Goal: Task Accomplishment & Management: Use online tool/utility

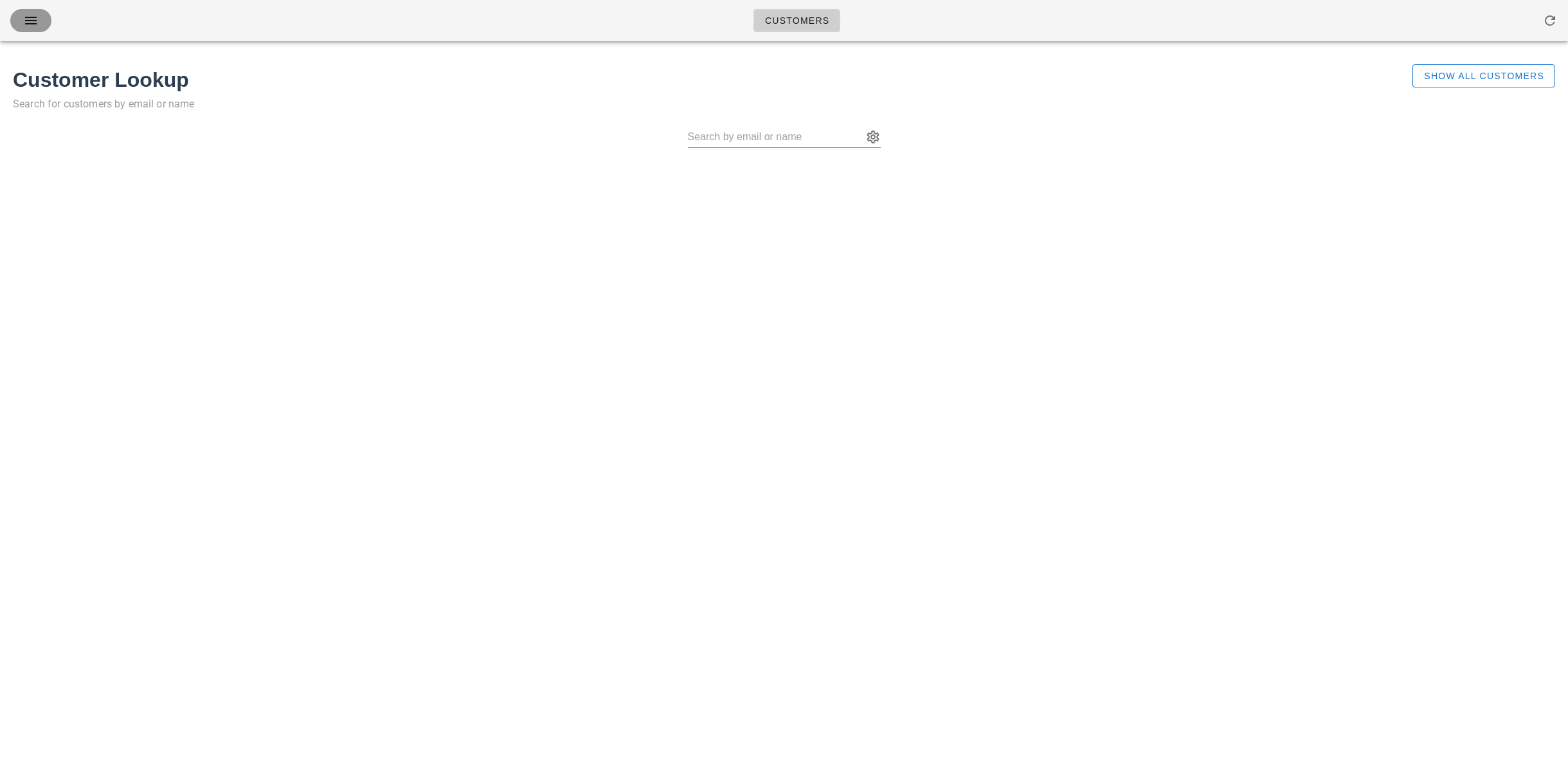
click at [27, 16] on icon "button" at bounding box center [31, 21] width 16 height 16
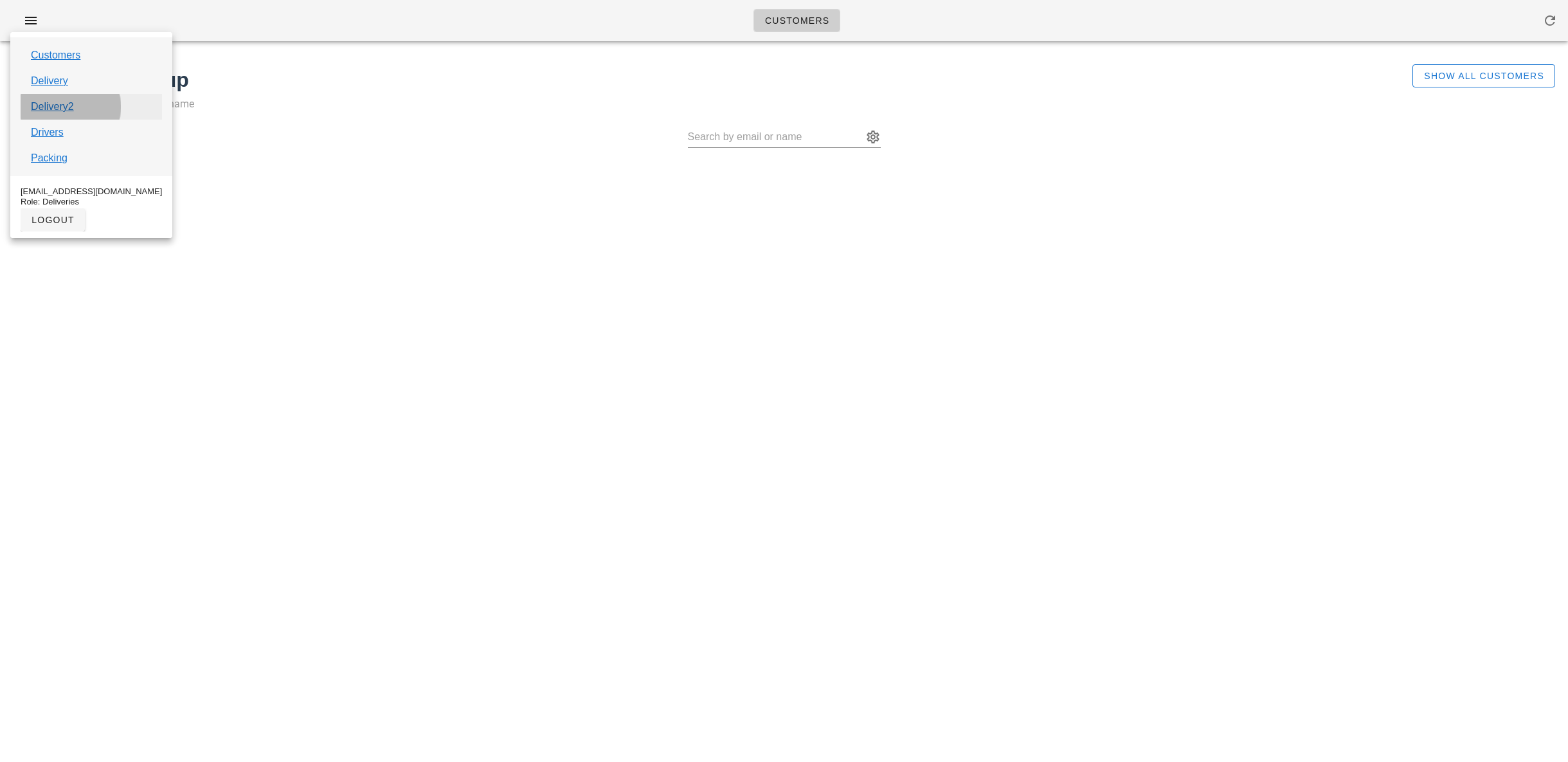
click at [59, 112] on link "Delivery2" at bounding box center [52, 106] width 43 height 16
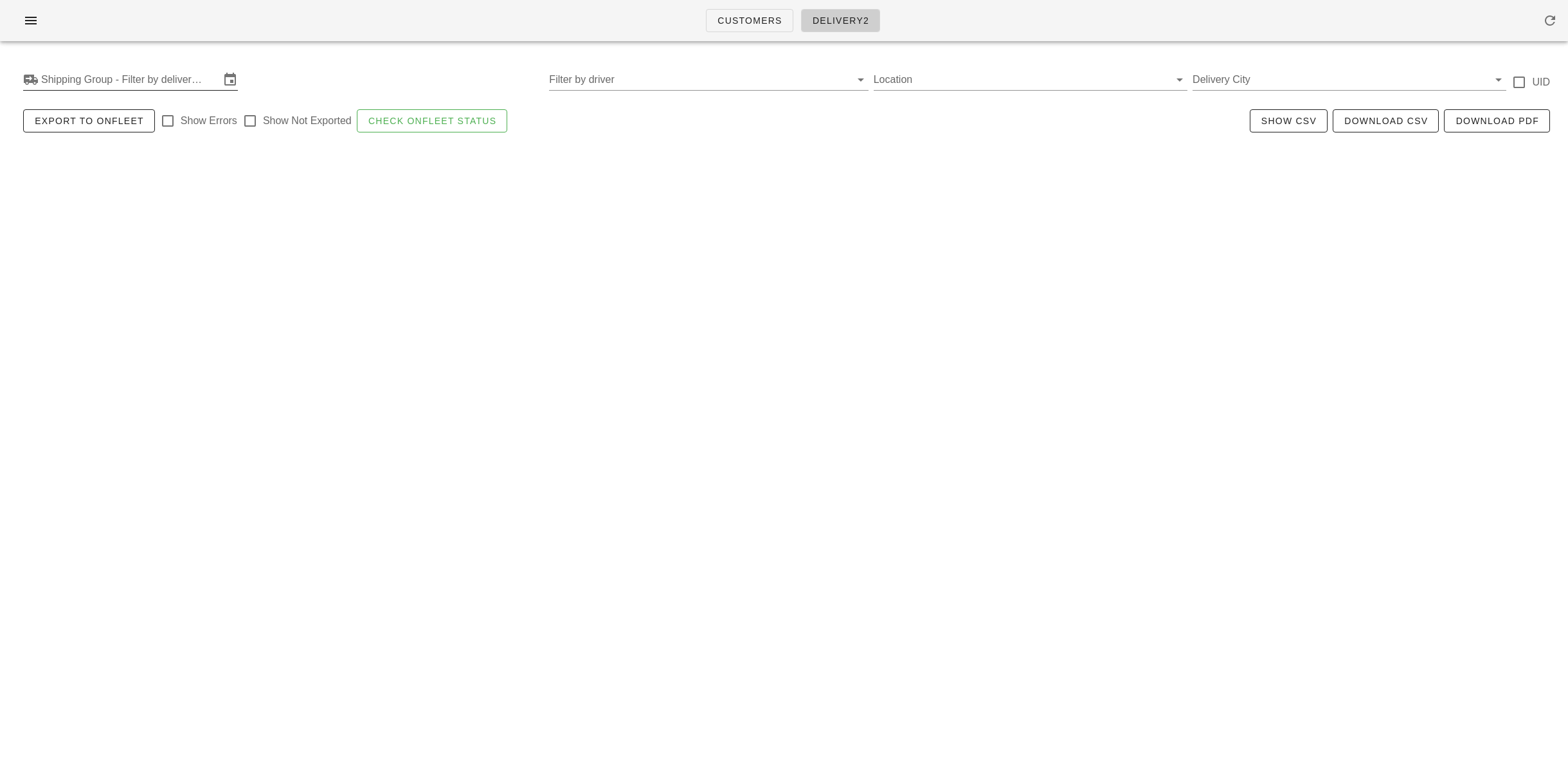
click at [59, 82] on input "Shipping Group - Filter by delivery logistics" at bounding box center [131, 79] width 179 height 21
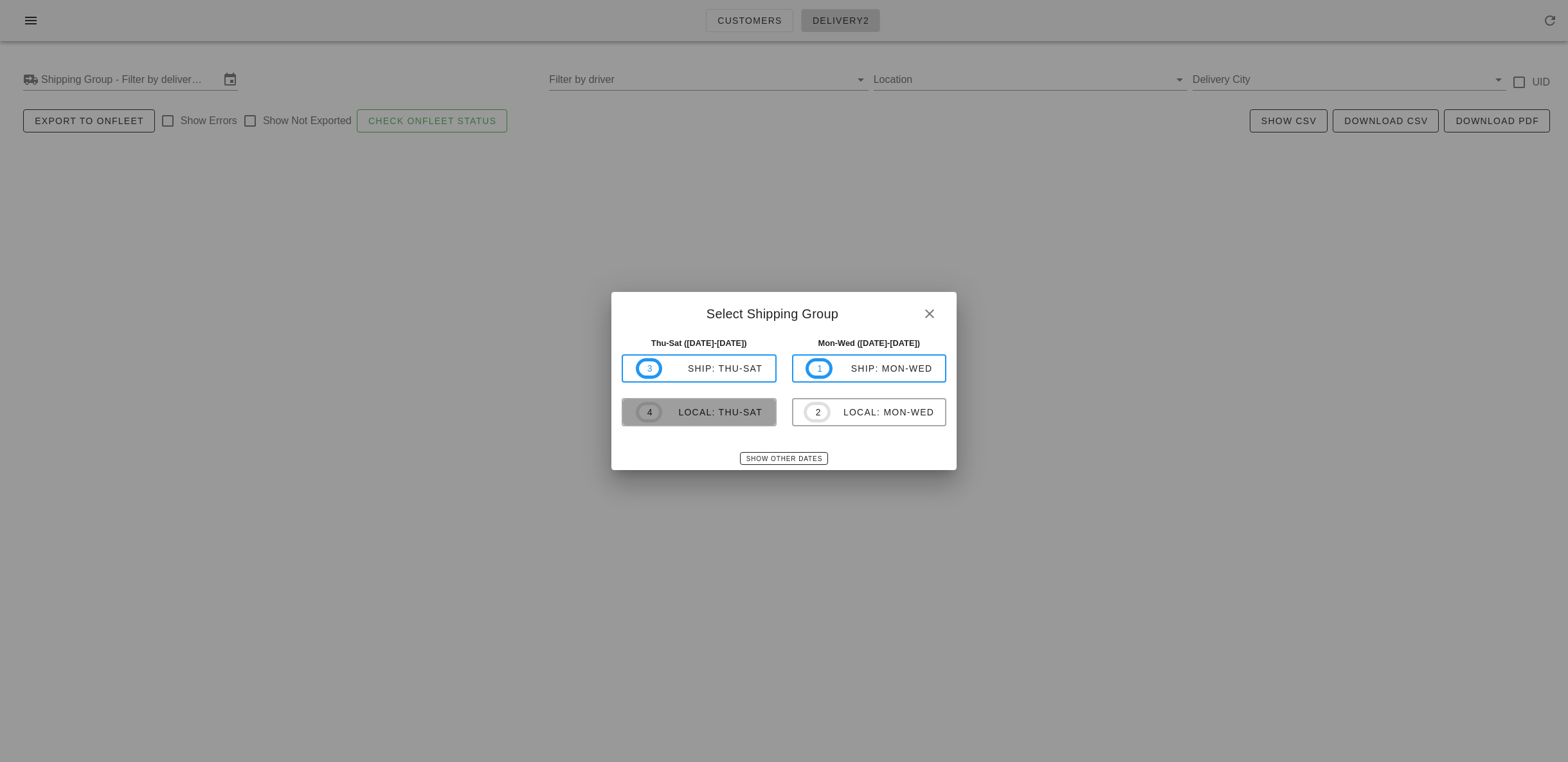
click at [685, 407] on div "local: Thu-Sat" at bounding box center [713, 411] width 101 height 10
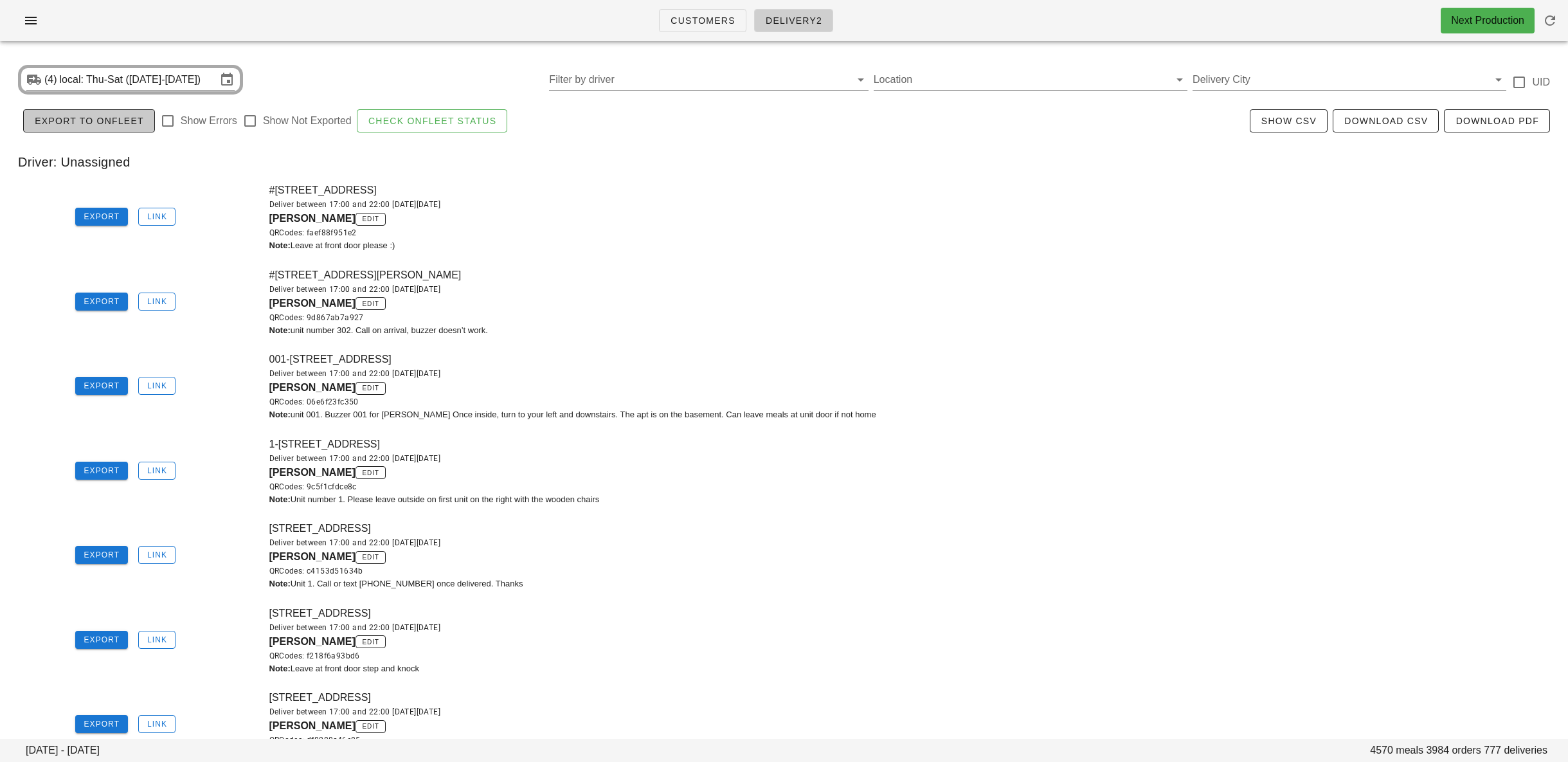
click at [57, 119] on span "Export to Onfleet" at bounding box center [90, 120] width 110 height 10
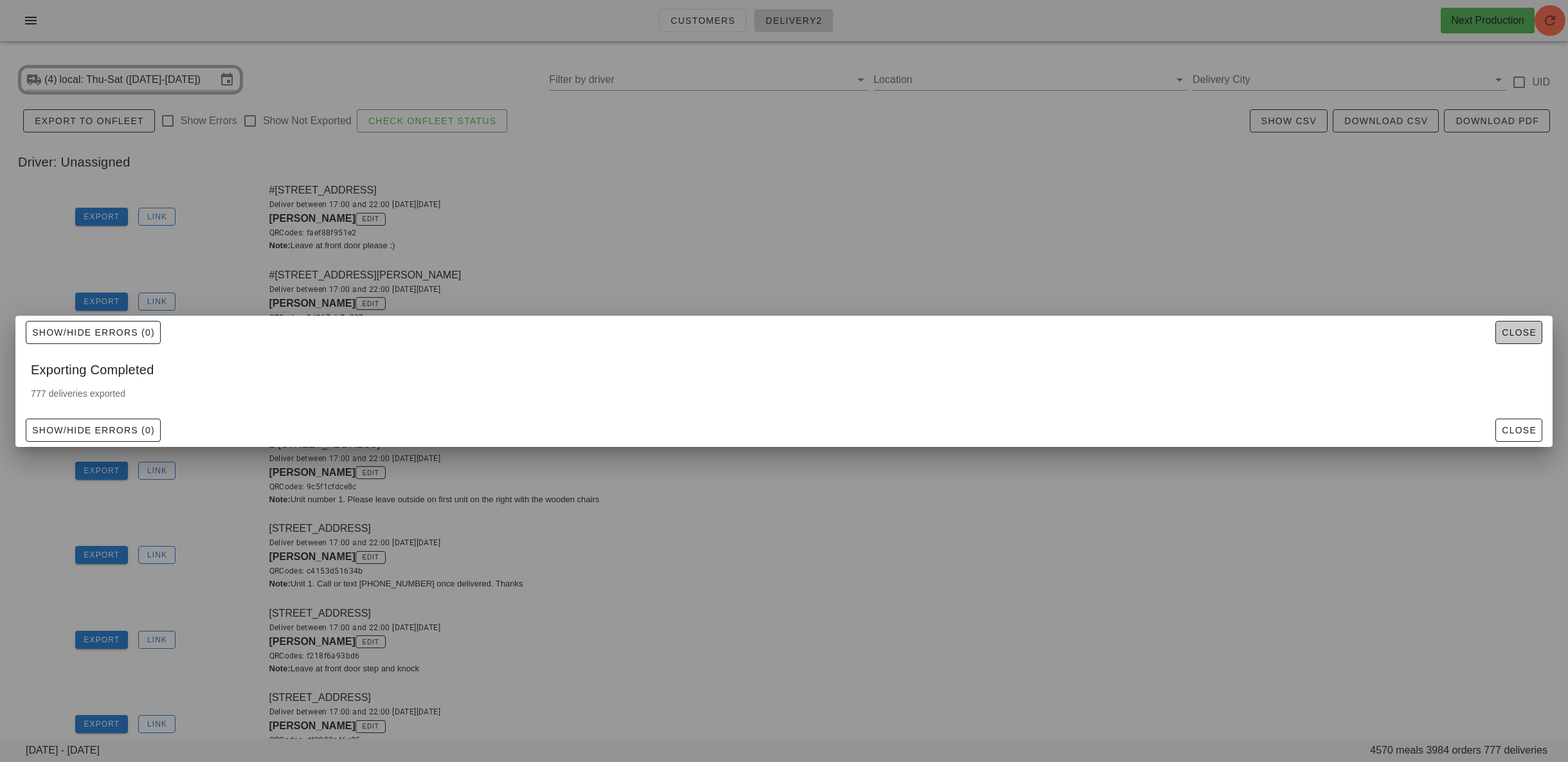
click at [1533, 333] on span "Close" at bounding box center [1519, 332] width 35 height 10
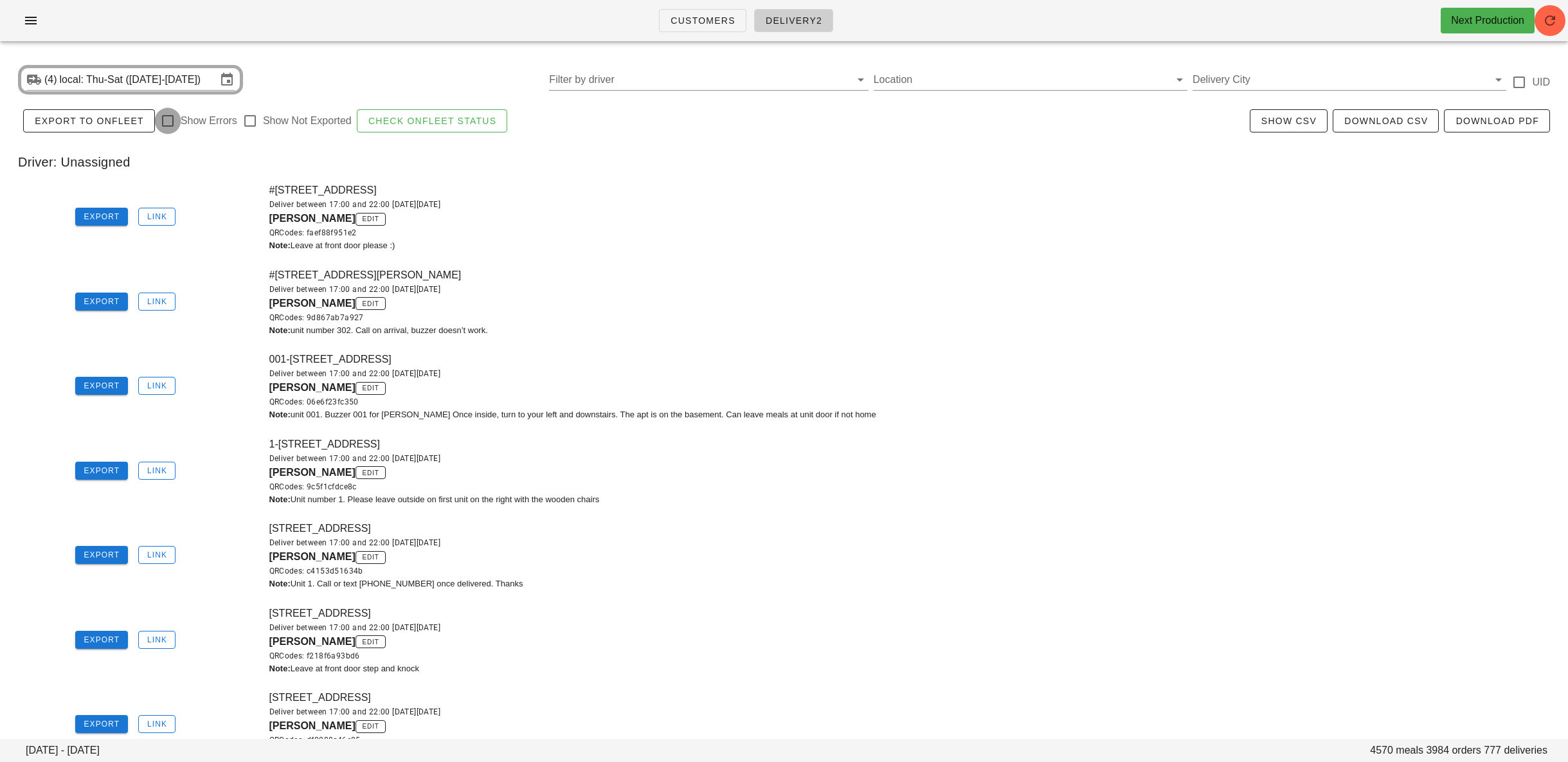
click at [171, 119] on div at bounding box center [167, 120] width 21 height 21
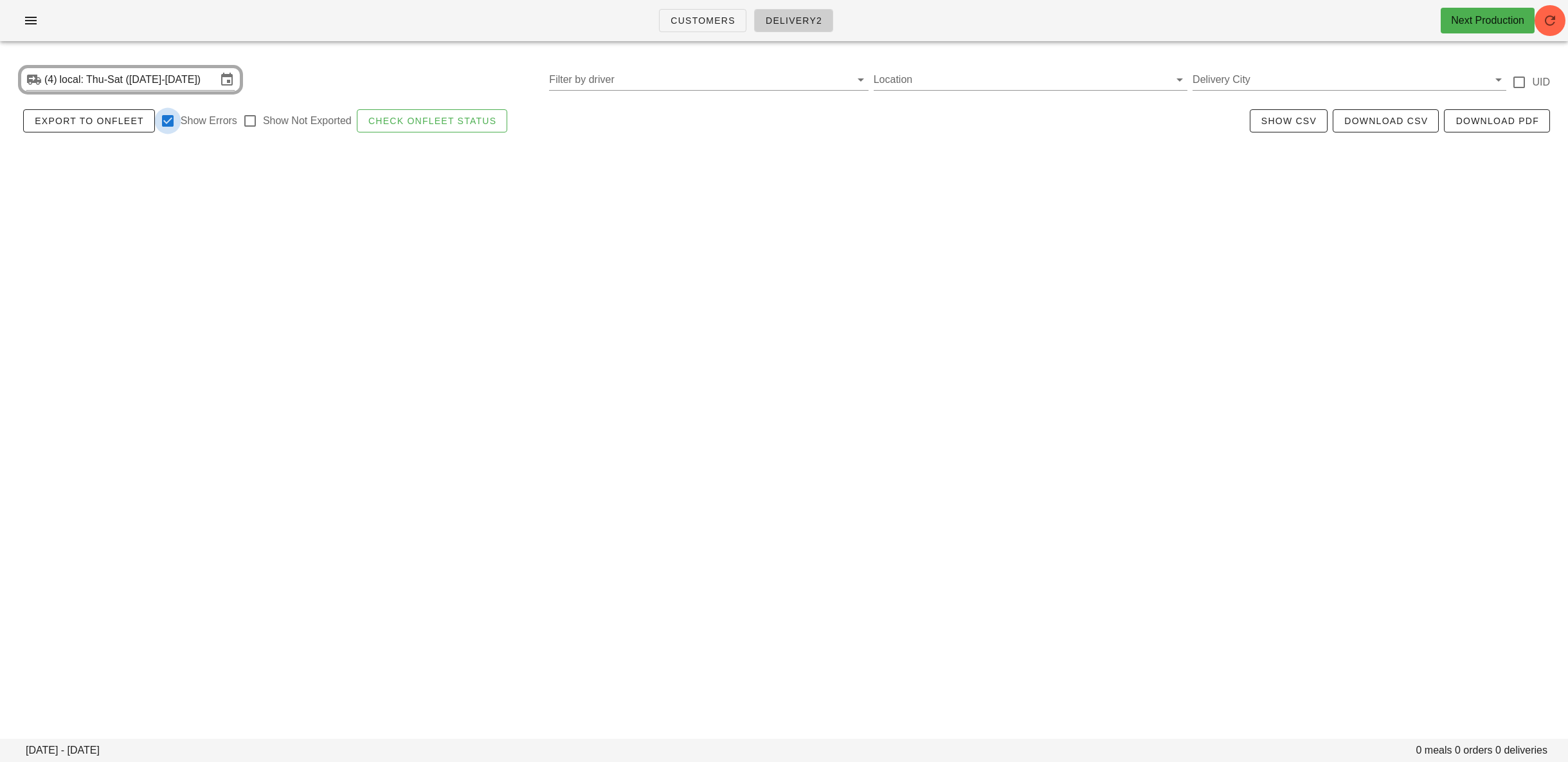
click at [163, 116] on div at bounding box center [167, 120] width 21 height 21
checkbox input "false"
